Goal: Task Accomplishment & Management: Complete application form

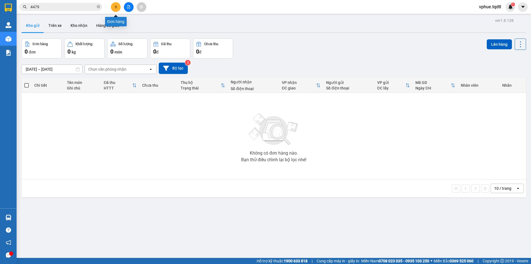
click at [116, 11] on button at bounding box center [116, 7] width 10 height 10
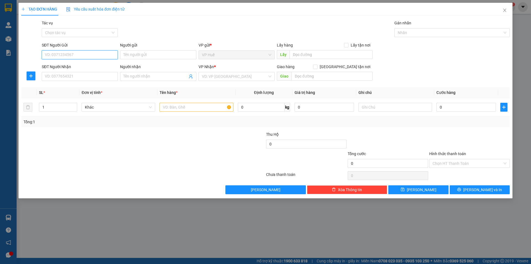
click at [76, 54] on input "SĐT Người Gửi" at bounding box center [80, 54] width 76 height 9
type input "0378370955"
click at [87, 72] on input "SĐT Người Nhận" at bounding box center [80, 76] width 76 height 9
type input "1"
type input "0987727273"
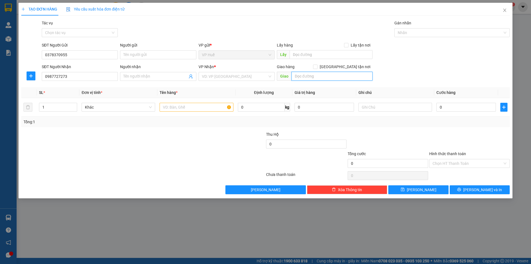
click at [303, 79] on input "text" at bounding box center [331, 76] width 81 height 9
type input "V"
type input "CHỢ CÂY ĐIỆP, BÀ TÔ"
click at [303, 53] on input "text" at bounding box center [331, 54] width 83 height 9
type input "VP HUẾ"
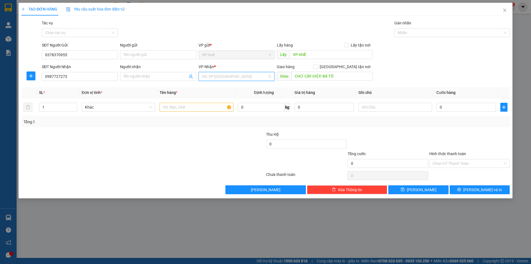
click at [219, 80] on input "search" at bounding box center [235, 76] width 66 height 8
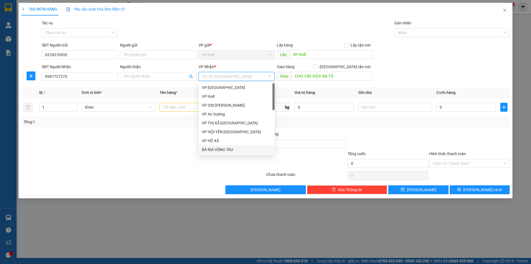
click at [211, 147] on div "BÀ RỊA VŨNG TÀU" at bounding box center [236, 149] width 69 height 6
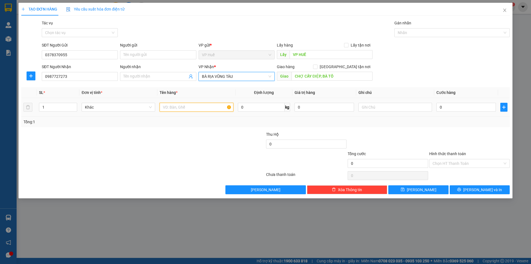
click at [199, 105] on input "text" at bounding box center [197, 107] width 74 height 9
type input "X"
type input "0"
click at [205, 110] on input "text" at bounding box center [197, 107] width 74 height 9
type input "1 XỐP TRẮNG"
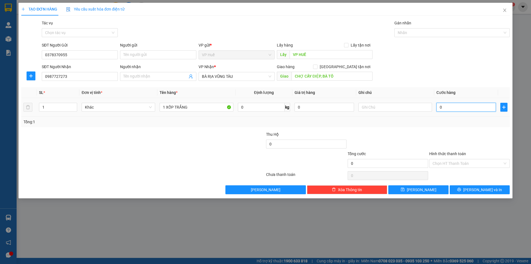
click at [458, 108] on input "0" at bounding box center [465, 107] width 59 height 9
type input "1"
type input "15"
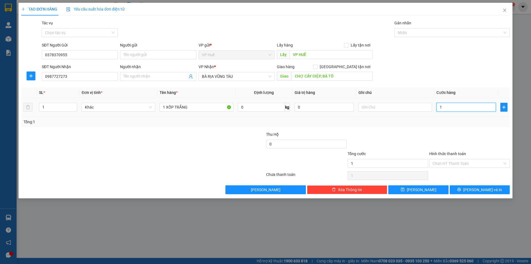
type input "15"
type input "150"
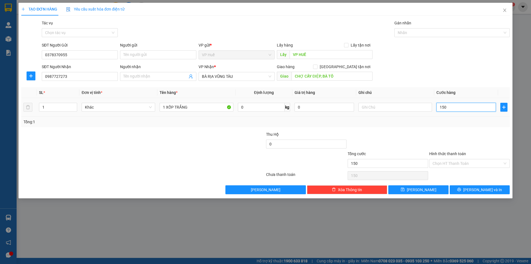
type input "1.500"
type input "15.000"
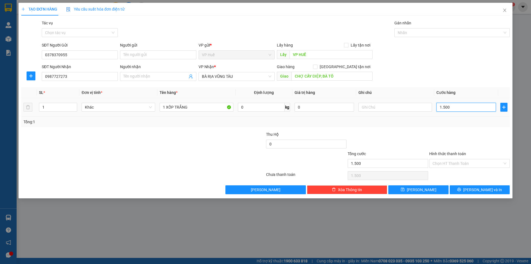
type input "15.000"
type input "150.000"
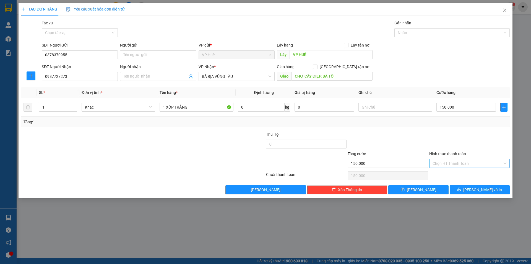
click at [443, 165] on input "Hình thức thanh toán" at bounding box center [467, 163] width 70 height 8
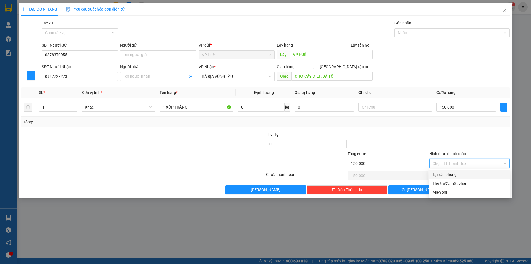
click at [439, 173] on div "Tại văn phòng" at bounding box center [469, 174] width 74 height 6
type input "0"
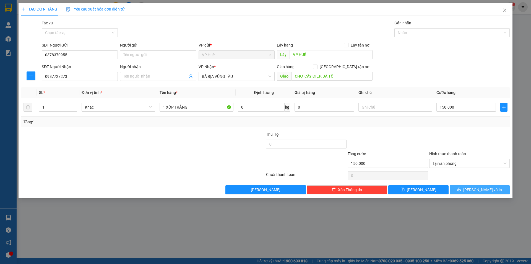
click at [461, 188] on icon "printer" at bounding box center [459, 189] width 4 height 4
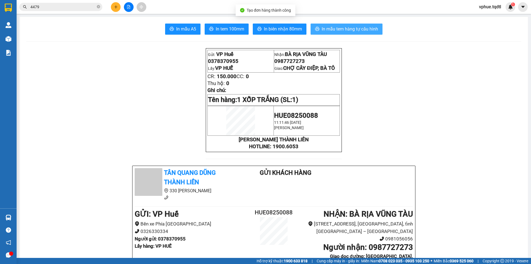
click at [334, 31] on span "In mẫu tem hàng tự cấu hình" at bounding box center [350, 28] width 56 height 7
click at [295, 62] on span "0987727273" at bounding box center [289, 61] width 30 height 6
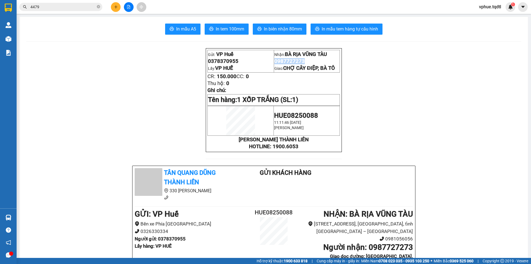
click at [295, 62] on span "0987727273" at bounding box center [289, 61] width 30 height 6
copy span "0987727273"
click at [288, 103] on span "1 XỐP TRẮNG (SL: 1)" at bounding box center [267, 100] width 61 height 8
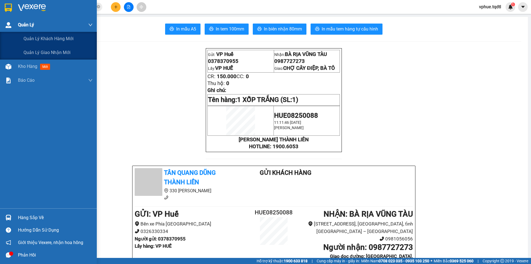
click at [42, 28] on div "Quản Lý" at bounding box center [55, 25] width 75 height 14
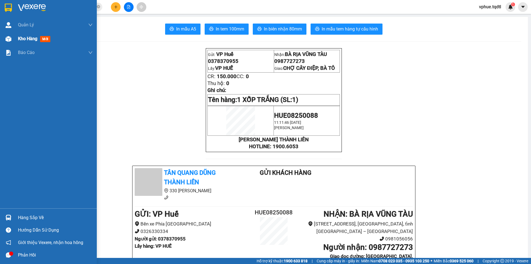
click at [44, 38] on span "mới" at bounding box center [45, 39] width 10 height 6
